Goal: Task Accomplishment & Management: Complete application form

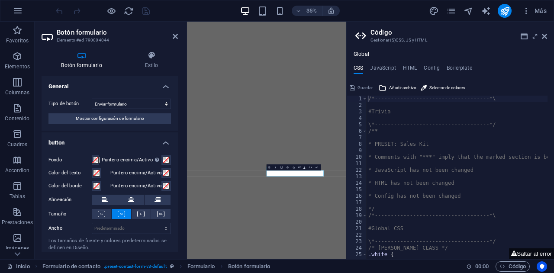
scroll to position [20, 0]
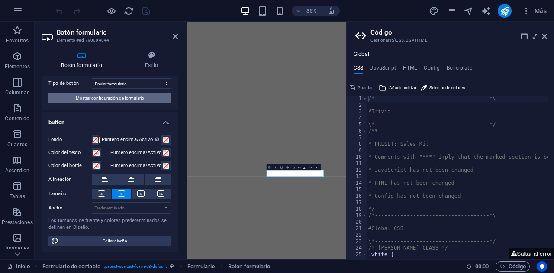
click at [116, 95] on span "Mostrar configuración de formulario" at bounding box center [110, 98] width 68 height 10
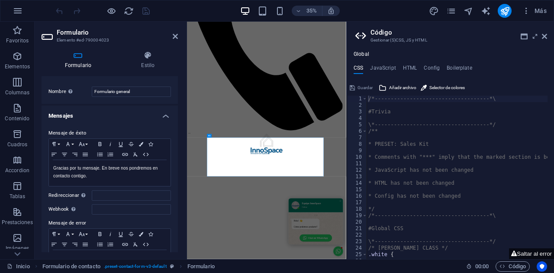
scroll to position [4, 0]
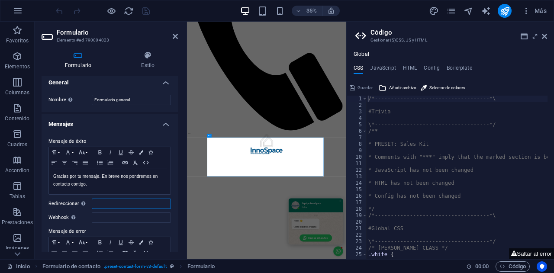
click at [100, 200] on input "Redireccionar Defina un destino de redireccionamiento cuando un formulario se e…" at bounding box center [131, 204] width 79 height 10
paste input "ns1.squarespacedns.com"
type input "n"
paste input "/formulario-enviado"
click at [92, 203] on input "/formulario-enviado" at bounding box center [131, 204] width 79 height 10
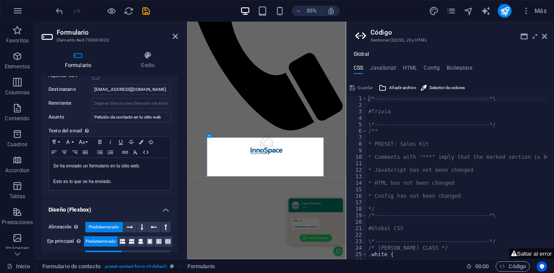
scroll to position [307, 0]
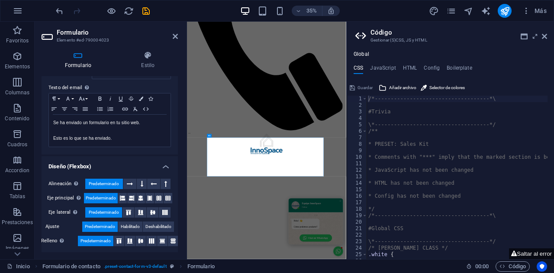
type input "[DOMAIN_NAME][URL]"
click at [149, 11] on icon "save" at bounding box center [146, 11] width 10 height 10
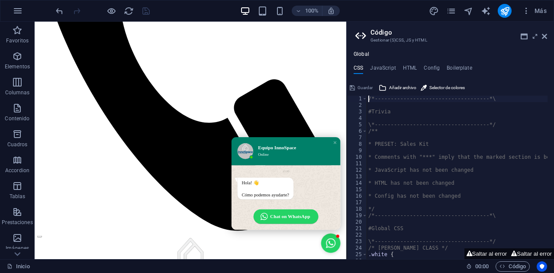
scroll to position [356, 0]
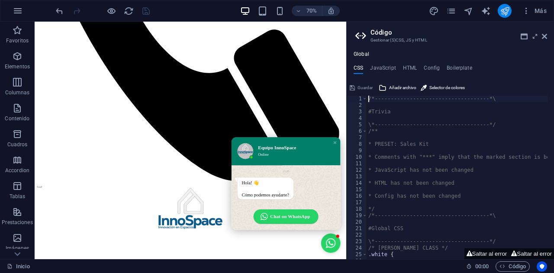
click at [501, 12] on icon "publish" at bounding box center [505, 11] width 10 height 10
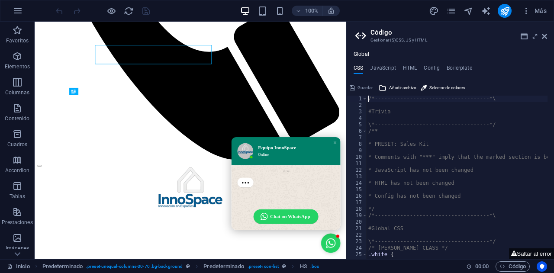
scroll to position [458, 0]
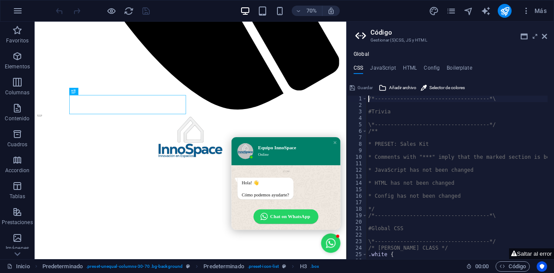
click at [521, 36] on icon at bounding box center [524, 36] width 7 height 7
click at [527, 6] on icon "button" at bounding box center [526, 10] width 9 height 9
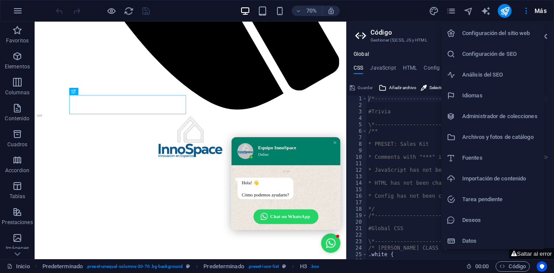
click at [456, 7] on div at bounding box center [277, 136] width 554 height 273
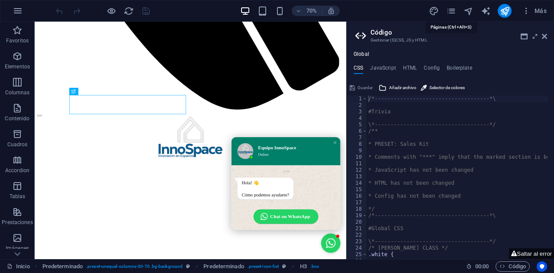
click at [455, 9] on icon "pages" at bounding box center [452, 11] width 10 height 10
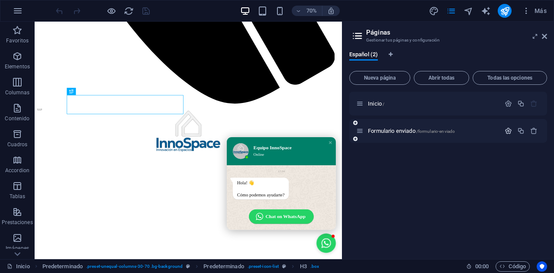
click at [509, 132] on icon "button" at bounding box center [508, 130] width 7 height 7
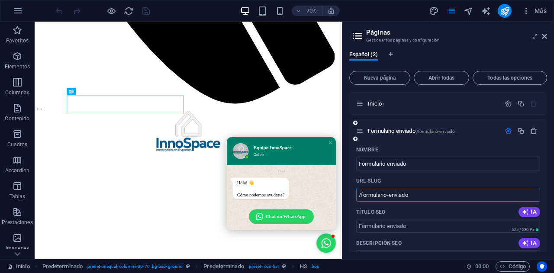
drag, startPoint x: 421, startPoint y: 192, endPoint x: 357, endPoint y: 199, distance: 64.1
click at [357, 199] on input "/formulario-enviado" at bounding box center [448, 195] width 184 height 14
drag, startPoint x: 414, startPoint y: 196, endPoint x: 358, endPoint y: 195, distance: 55.9
click at [358, 195] on input "/formulario-enviado" at bounding box center [448, 195] width 184 height 14
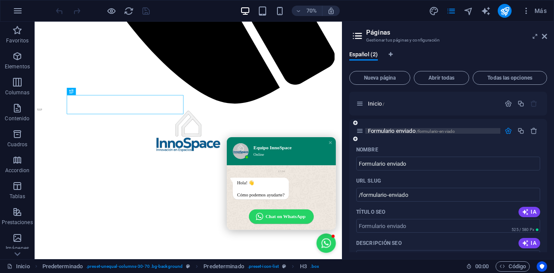
click at [386, 130] on span "Formulario enviado /formulario-enviado" at bounding box center [411, 131] width 87 height 6
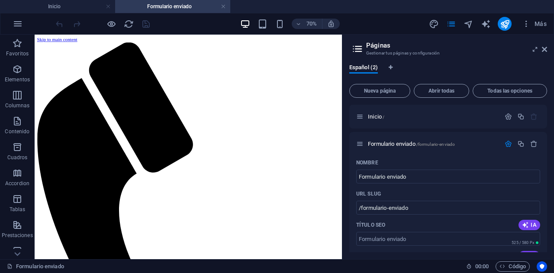
scroll to position [0, 0]
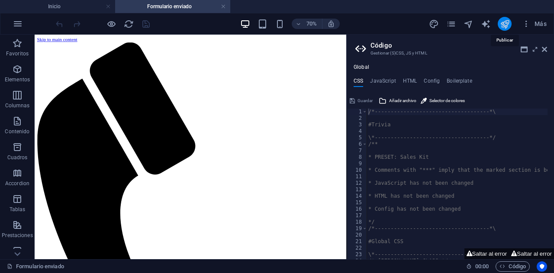
click at [505, 25] on icon "publish" at bounding box center [505, 24] width 10 height 10
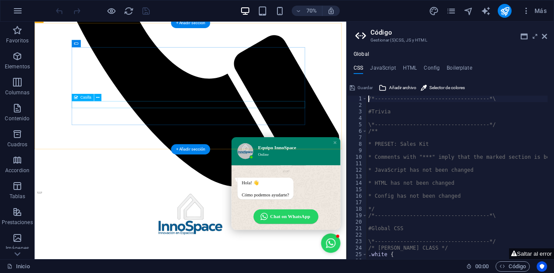
scroll to position [328, 0]
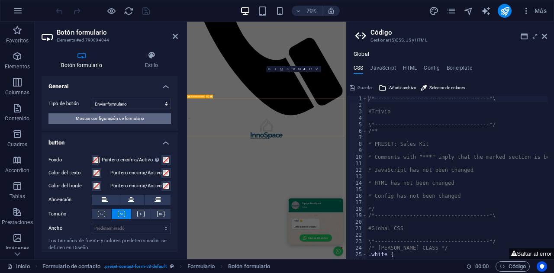
scroll to position [566, 0]
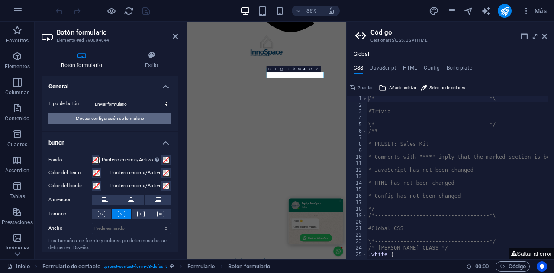
click at [125, 116] on span "Mostrar configuración de formulario" at bounding box center [110, 118] width 68 height 10
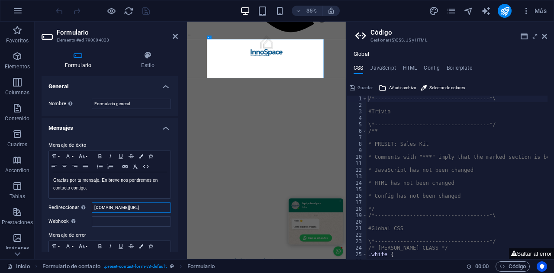
click at [129, 204] on input "[DOMAIN_NAME][URL]" at bounding box center [131, 208] width 79 height 10
type input "formulario-enviado"
click at [128, 129] on h4 "Mensajes" at bounding box center [110, 126] width 136 height 16
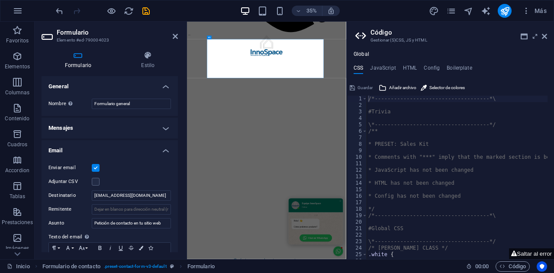
click at [140, 132] on h4 "Mensajes" at bounding box center [110, 128] width 136 height 21
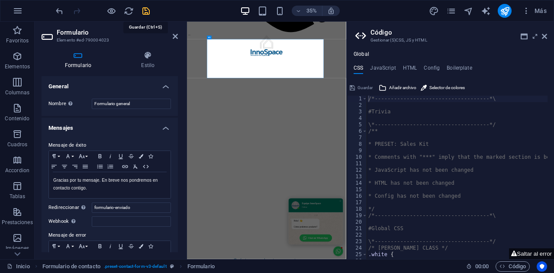
click at [147, 13] on icon "save" at bounding box center [146, 11] width 10 height 10
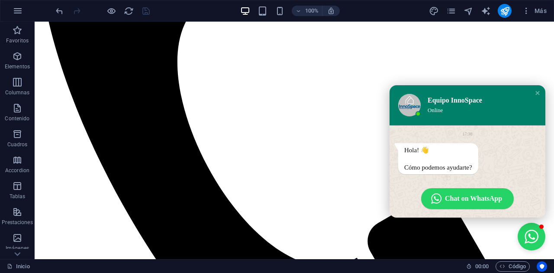
scroll to position [328, 0]
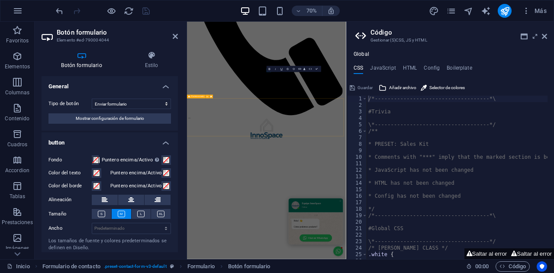
scroll to position [566, 0]
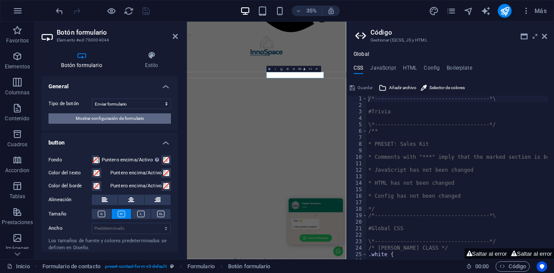
click at [84, 120] on span "Mostrar configuración de formulario" at bounding box center [110, 118] width 68 height 10
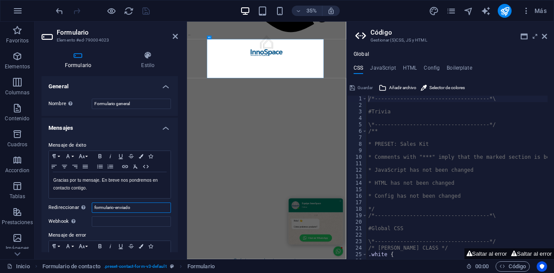
click at [94, 207] on input "formulario-enviado" at bounding box center [131, 208] width 79 height 10
type input "/formulario-enviado"
click at [146, 12] on icon "save" at bounding box center [146, 11] width 10 height 10
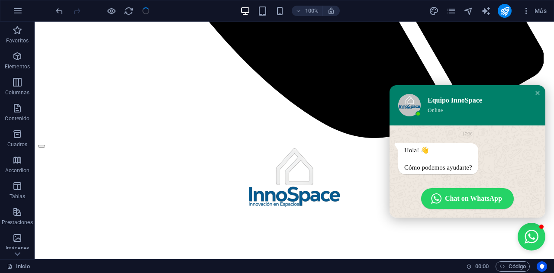
scroll to position [257, 0]
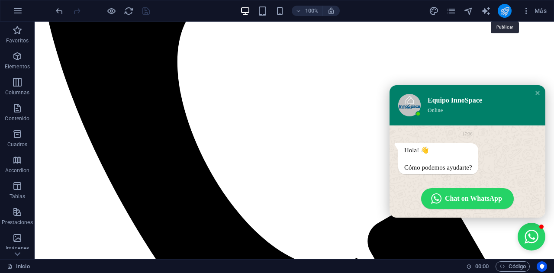
click at [507, 10] on icon "publish" at bounding box center [505, 11] width 10 height 10
